Goal: Task Accomplishment & Management: Use online tool/utility

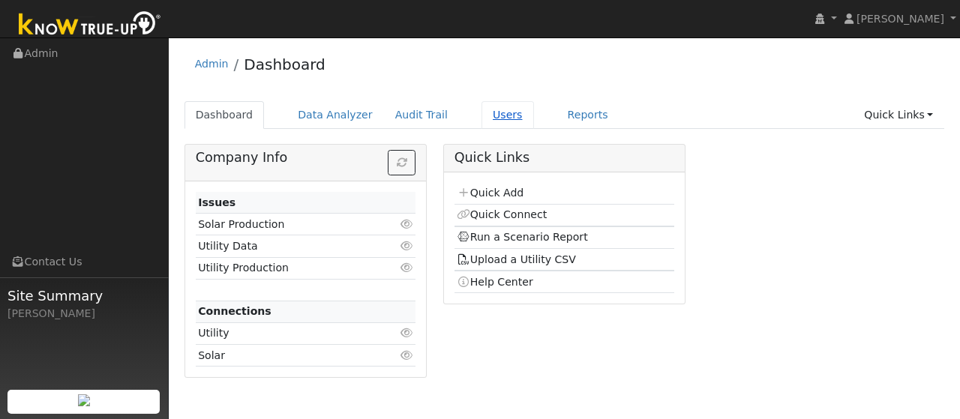
click at [481, 119] on link "Users" at bounding box center [507, 115] width 52 height 28
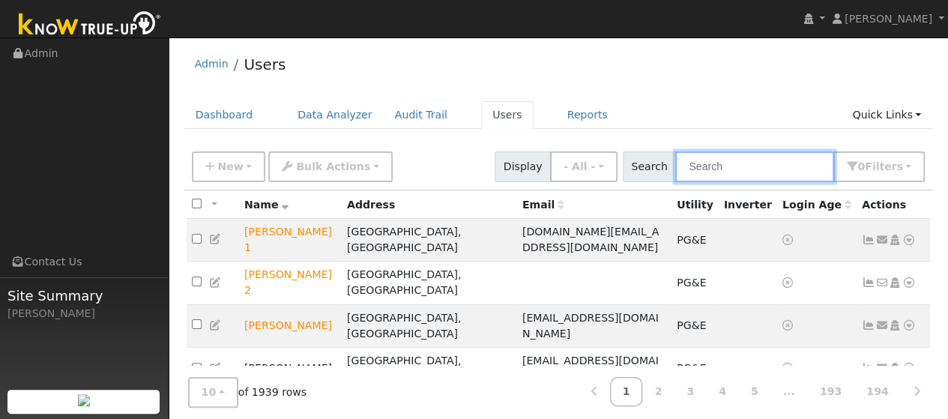
click at [735, 170] on input "text" at bounding box center [755, 166] width 159 height 31
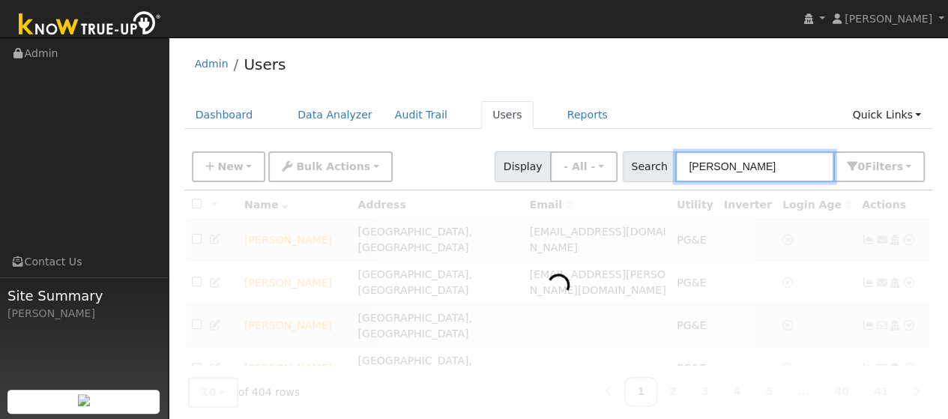
type input "jim fox"
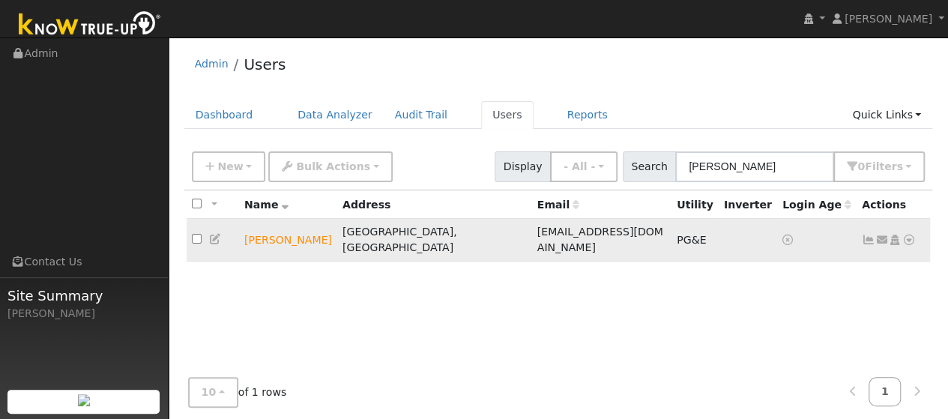
click at [910, 235] on icon at bounding box center [909, 240] width 13 height 10
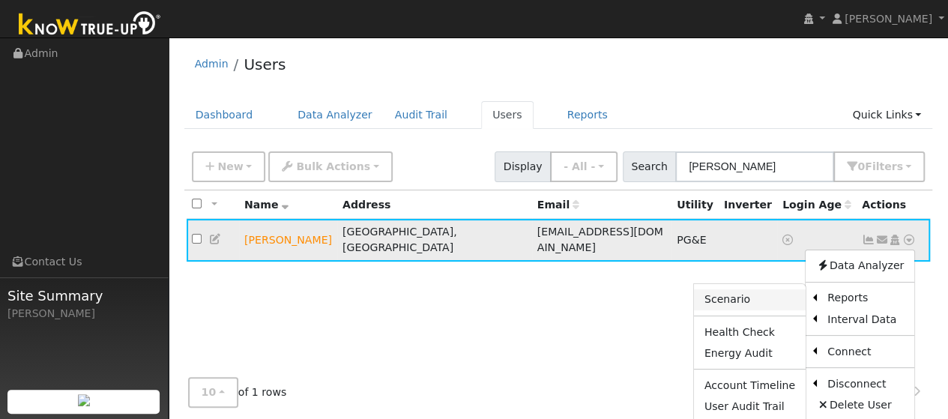
click at [768, 289] on link "Scenario" at bounding box center [750, 299] width 112 height 21
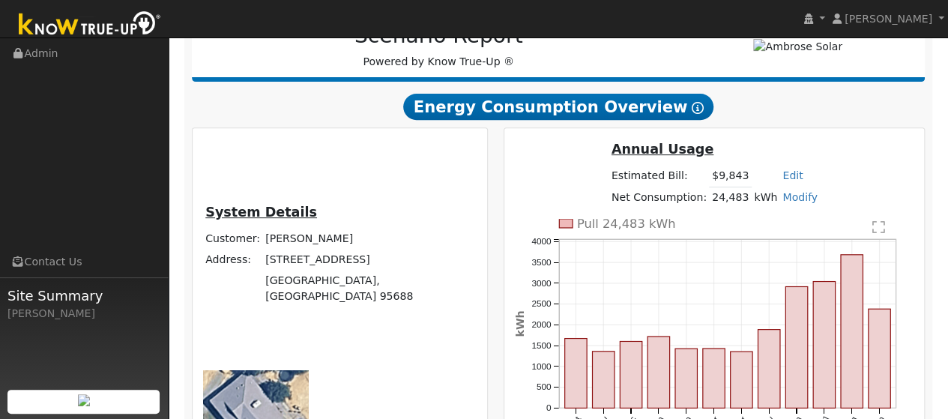
scroll to position [241, 0]
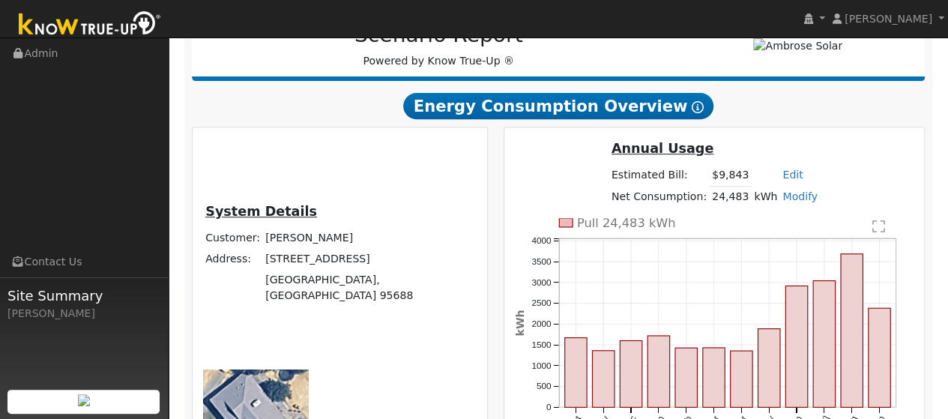
type input "31063"
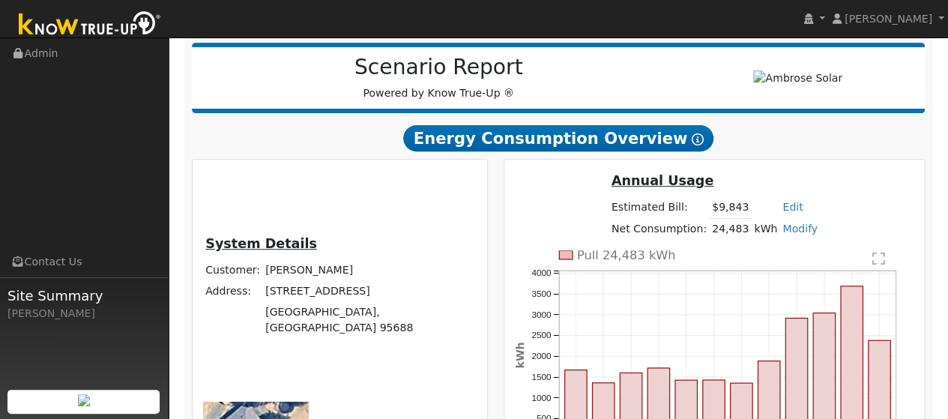
scroll to position [272, 0]
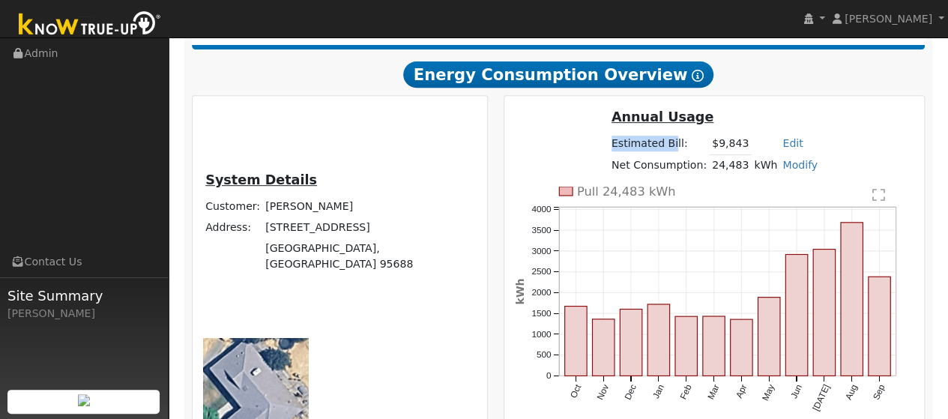
drag, startPoint x: 518, startPoint y: 175, endPoint x: 577, endPoint y: 178, distance: 59.3
click at [609, 155] on td "Estimated Bill:" at bounding box center [659, 144] width 100 height 22
drag, startPoint x: 583, startPoint y: 173, endPoint x: 525, endPoint y: 175, distance: 57.8
click at [609, 155] on td "Estimated Bill:" at bounding box center [659, 144] width 100 height 22
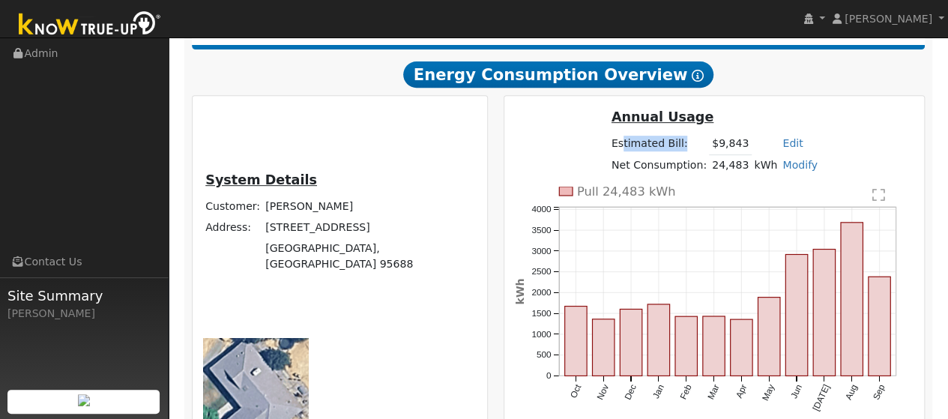
click at [609, 155] on td "Estimated Bill:" at bounding box center [659, 144] width 100 height 22
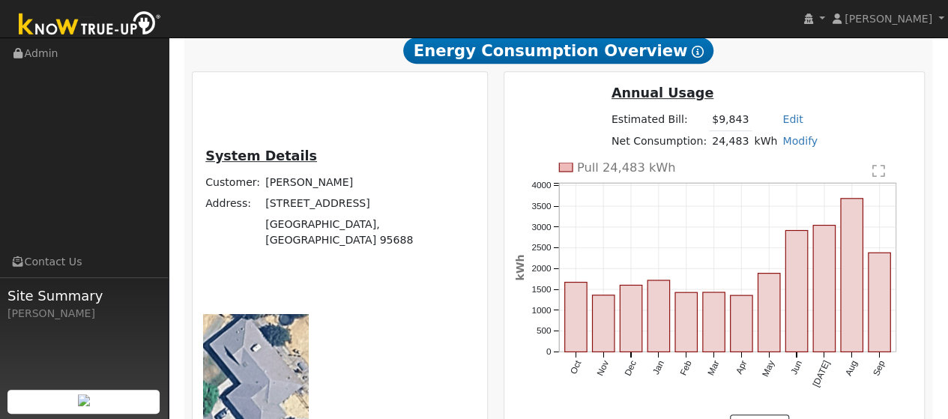
click at [885, 163] on text "" at bounding box center [879, 170] width 13 height 15
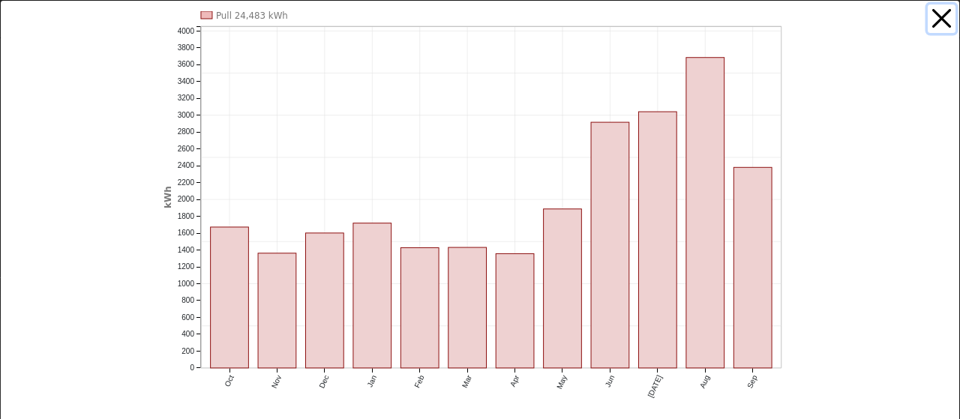
click at [928, 19] on button "button" at bounding box center [941, 18] width 28 height 28
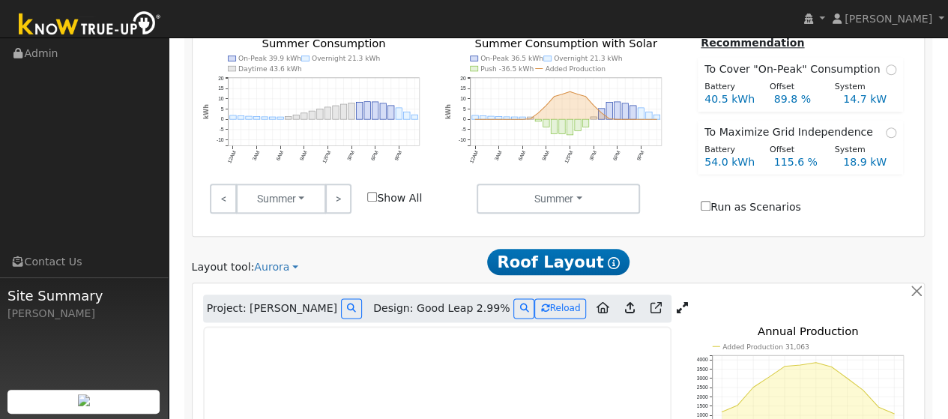
scroll to position [797, 0]
